Goal: Check status: Check status

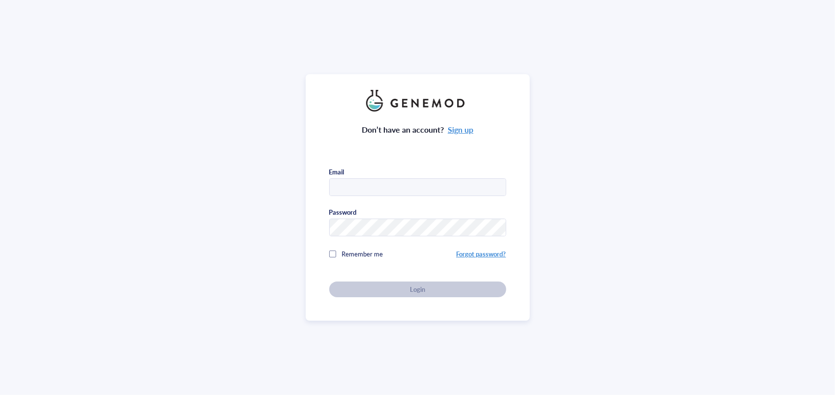
type input "[EMAIL_ADDRESS][DOMAIN_NAME]"
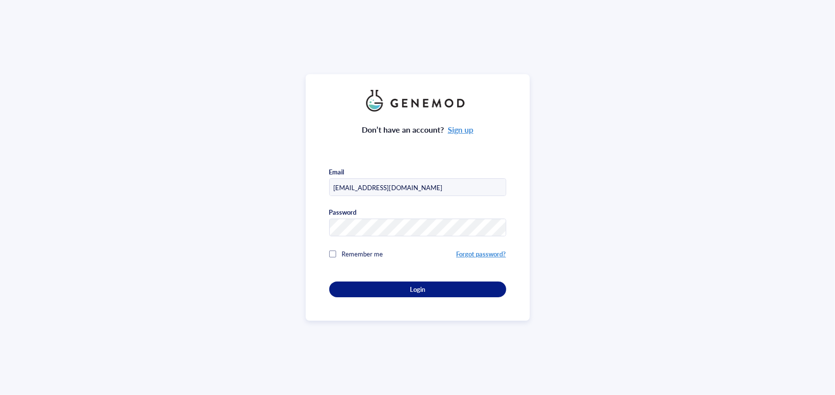
click at [372, 282] on button "Login" at bounding box center [417, 290] width 177 height 16
click at [372, 285] on div "Login" at bounding box center [418, 289] width 146 height 9
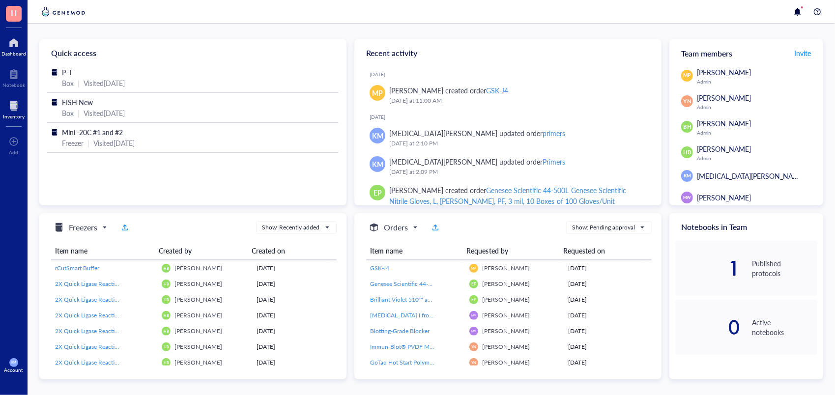
click at [14, 101] on div at bounding box center [14, 106] width 22 height 16
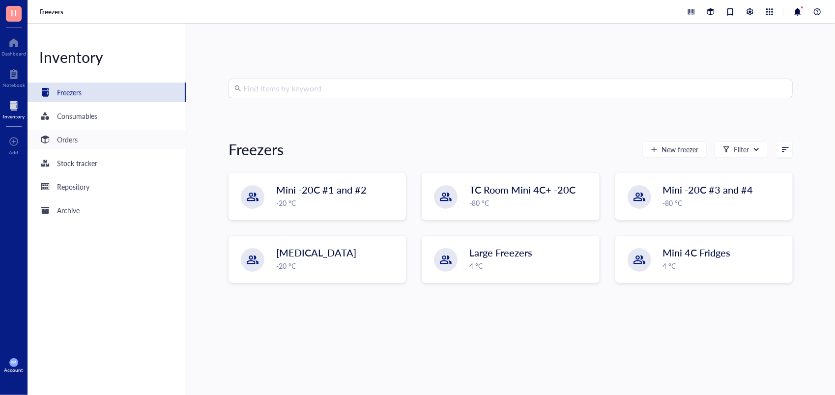
click at [77, 139] on div "Orders" at bounding box center [67, 139] width 21 height 11
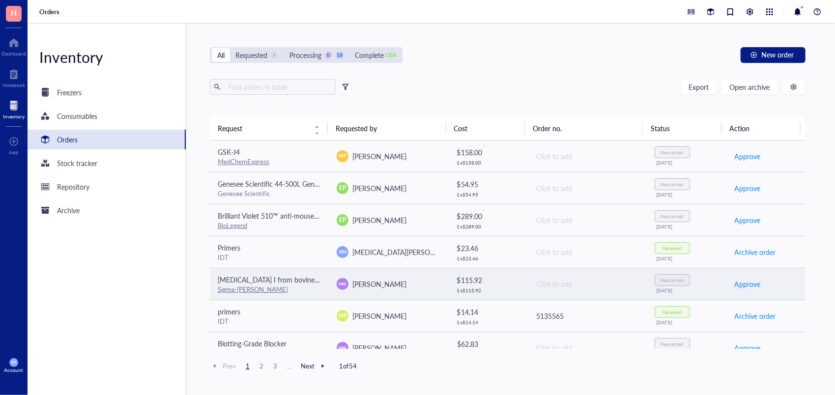
click at [407, 289] on td "MW [PERSON_NAME]" at bounding box center [388, 284] width 119 height 32
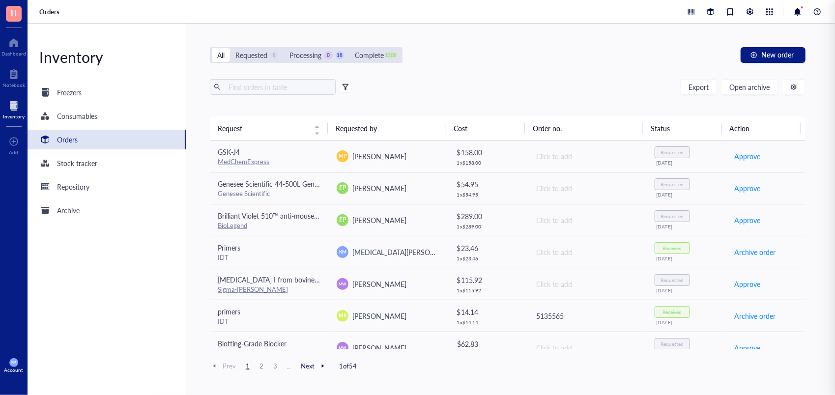
click at [524, 59] on div "All Requested 8 Processing 0 18 Complete 1308 New order" at bounding box center [508, 55] width 596 height 16
click at [254, 50] on div "Requested" at bounding box center [251, 55] width 32 height 11
click at [230, 48] on input "Requested 8" at bounding box center [230, 48] width 0 height 0
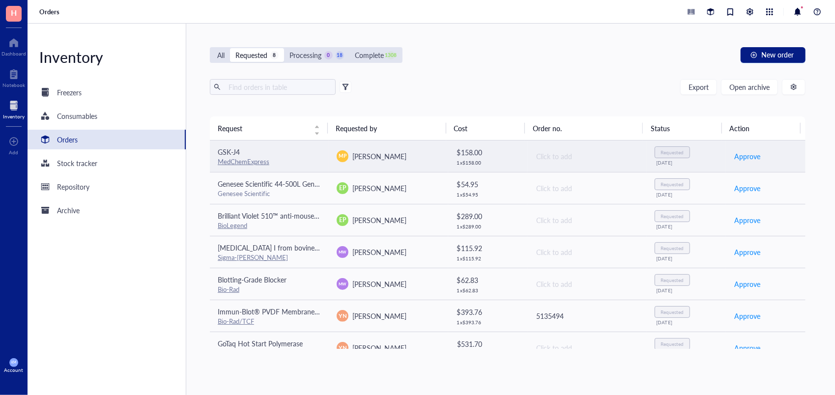
click at [390, 164] on td "MP [PERSON_NAME]" at bounding box center [388, 157] width 119 height 32
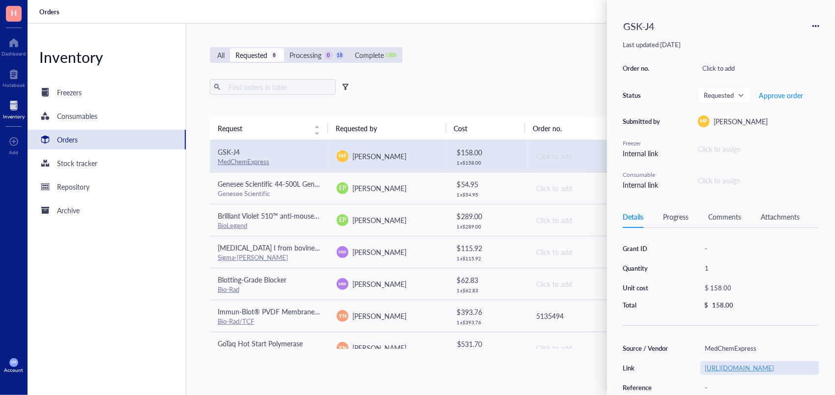
click at [734, 373] on link "[URL][DOMAIN_NAME]" at bounding box center [739, 367] width 69 height 9
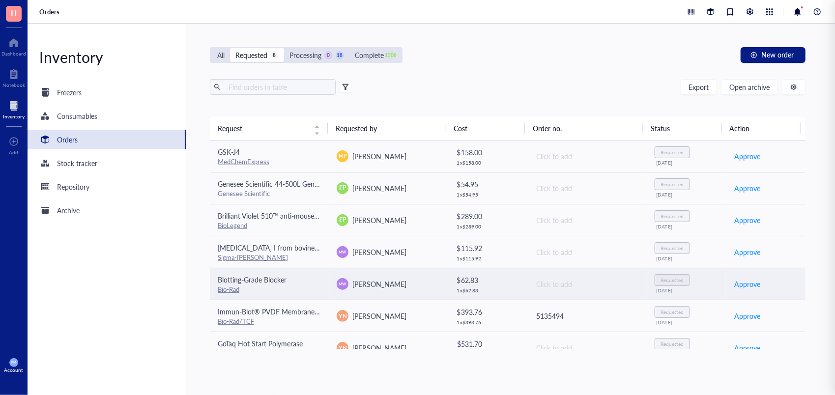
click at [410, 275] on td "MW [PERSON_NAME]" at bounding box center [388, 284] width 119 height 32
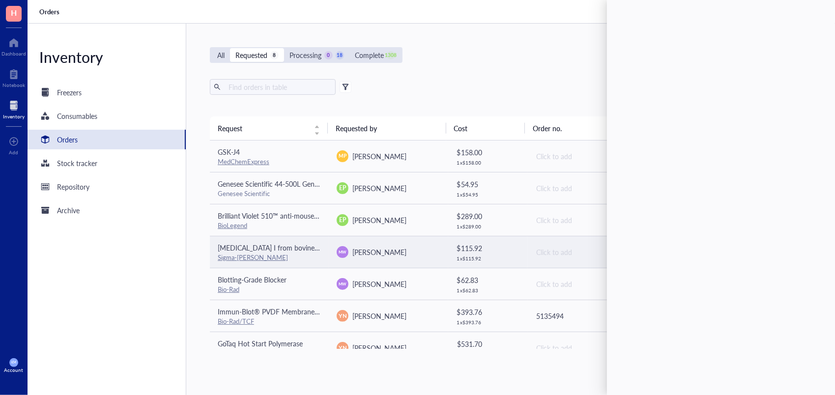
click at [421, 246] on div "MW [PERSON_NAME]" at bounding box center [388, 252] width 103 height 12
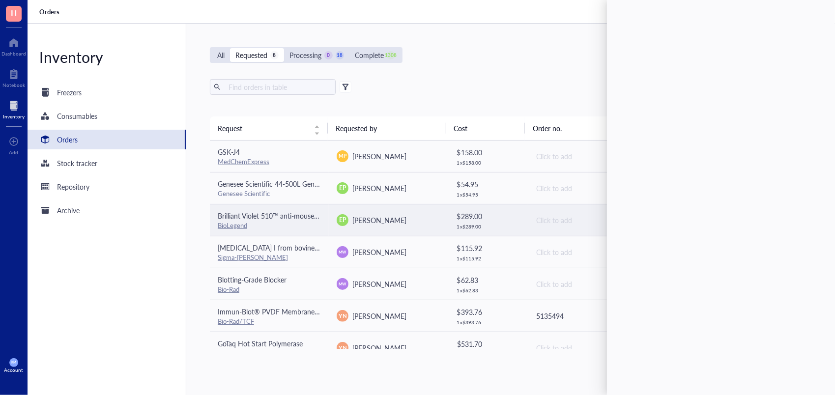
click at [422, 217] on div "EP [PERSON_NAME]" at bounding box center [388, 220] width 103 height 12
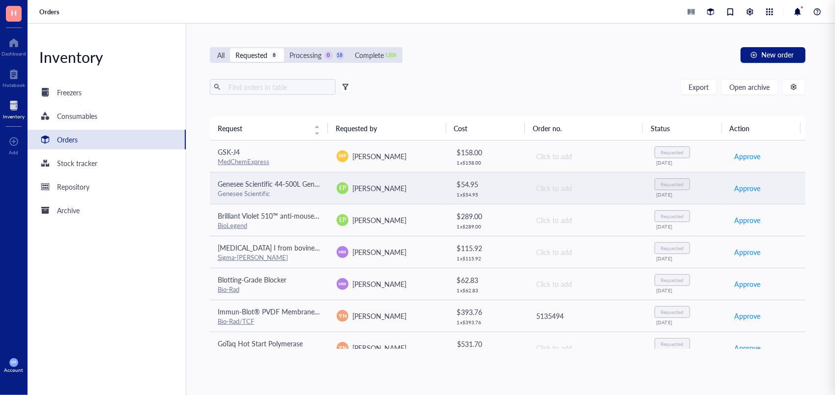
click at [417, 197] on td "EP [PERSON_NAME]" at bounding box center [388, 188] width 119 height 32
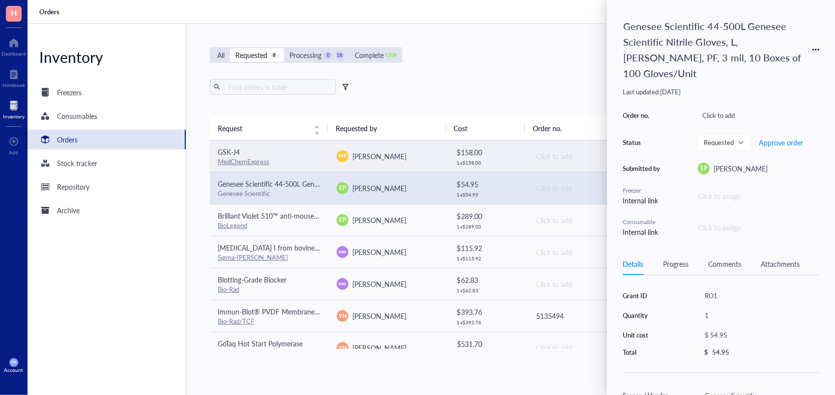
click at [318, 153] on div "GSK-J4" at bounding box center [269, 152] width 103 height 11
